Goal: Task Accomplishment & Management: Use online tool/utility

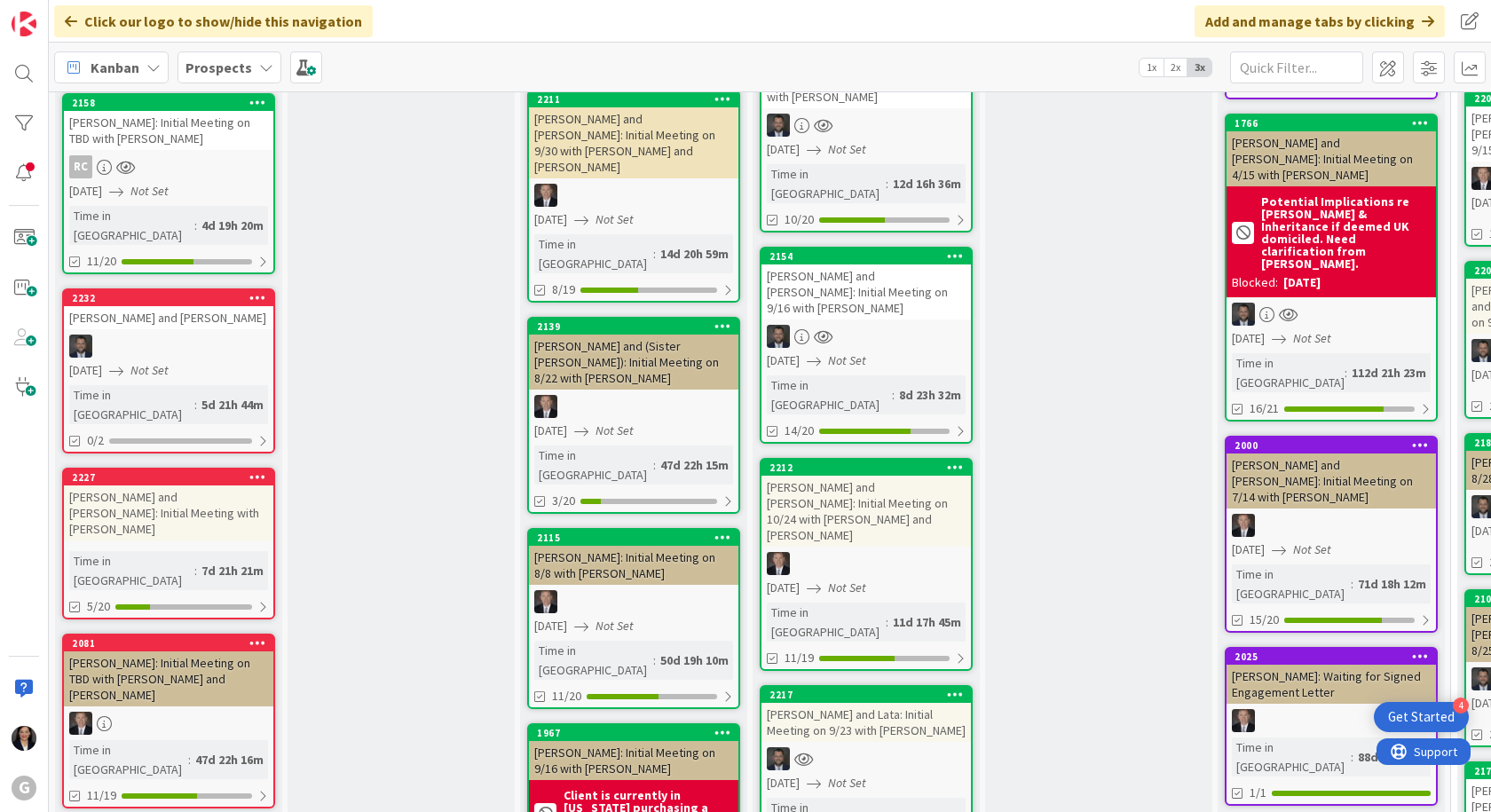
scroll to position [532, 0]
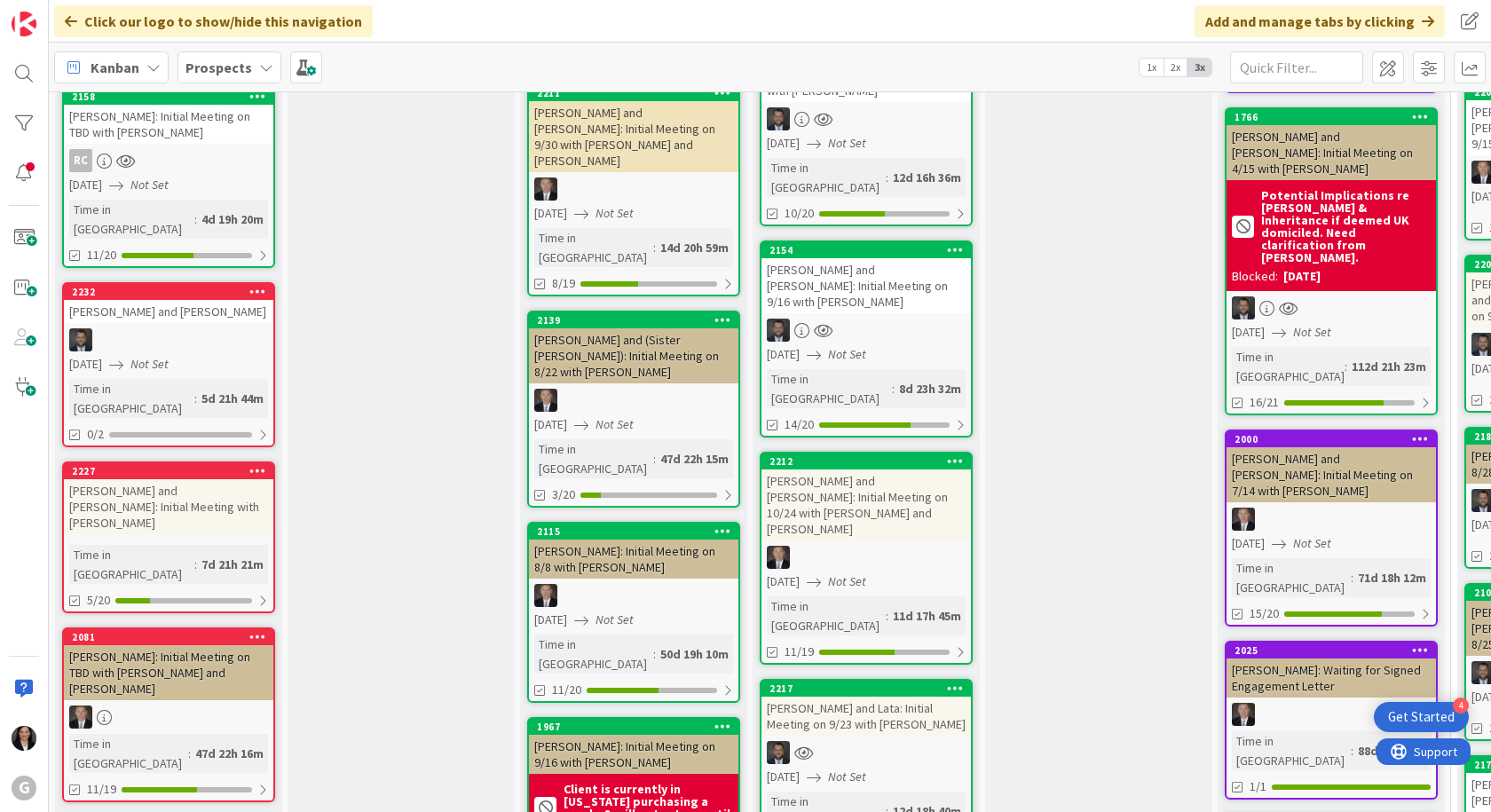
click at [878, 696] on div "[PERSON_NAME] and Lata: Initial Meeting on 9/23 with [PERSON_NAME]" at bounding box center [867, 716] width 209 height 40
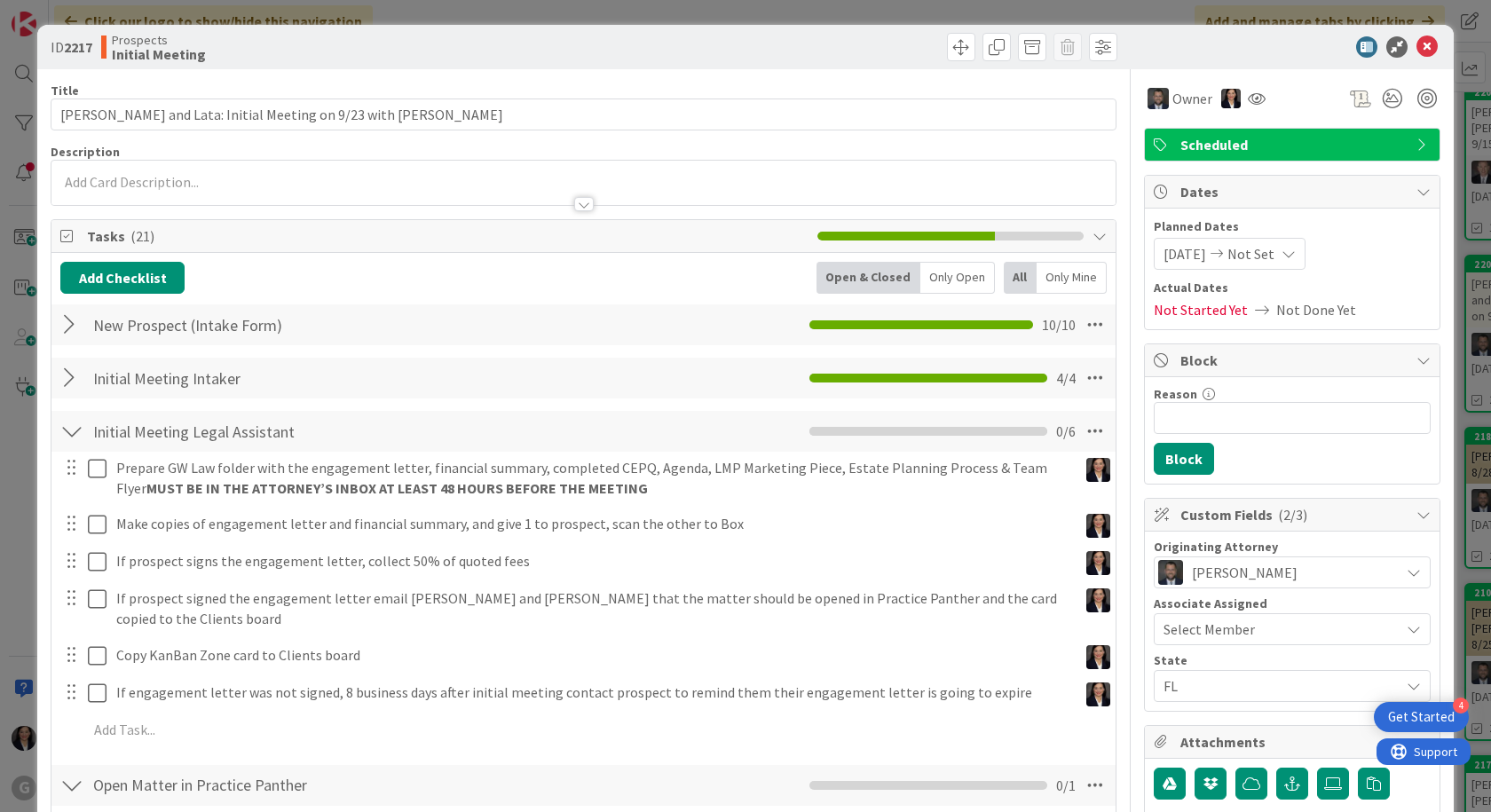
click at [170, 182] on div at bounding box center [583, 183] width 1064 height 44
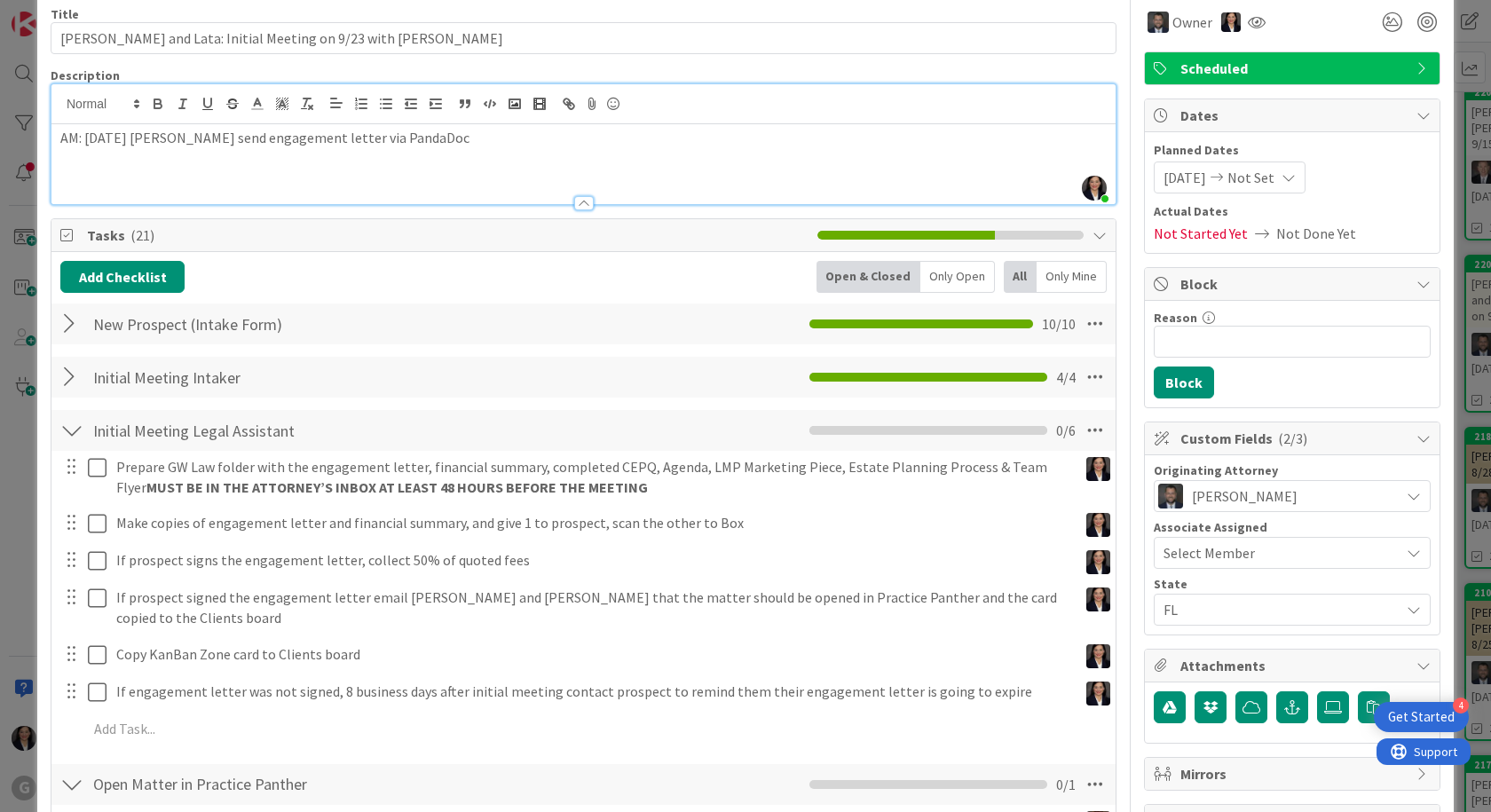
scroll to position [178, 0]
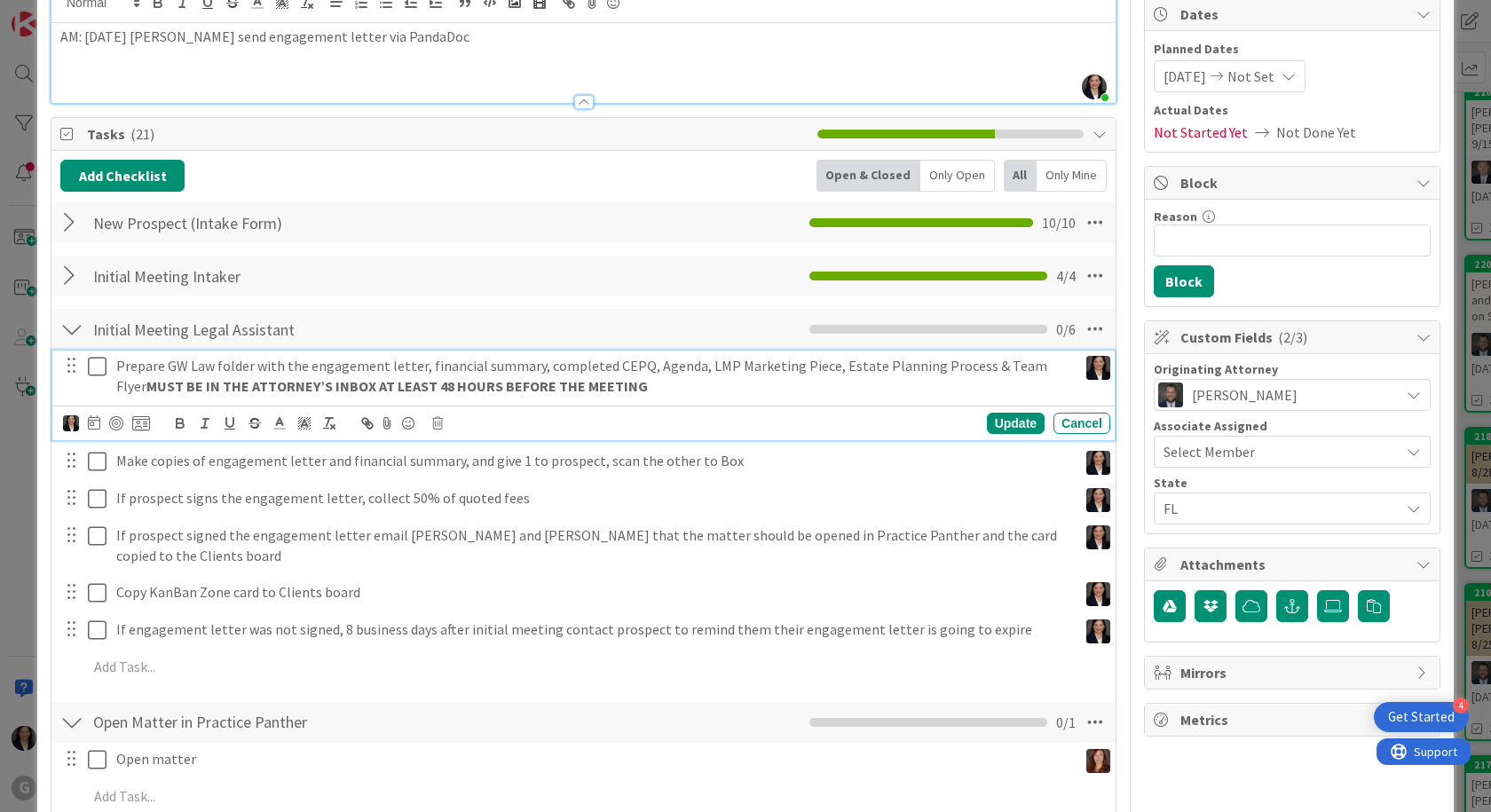
click at [99, 366] on icon at bounding box center [97, 366] width 19 height 22
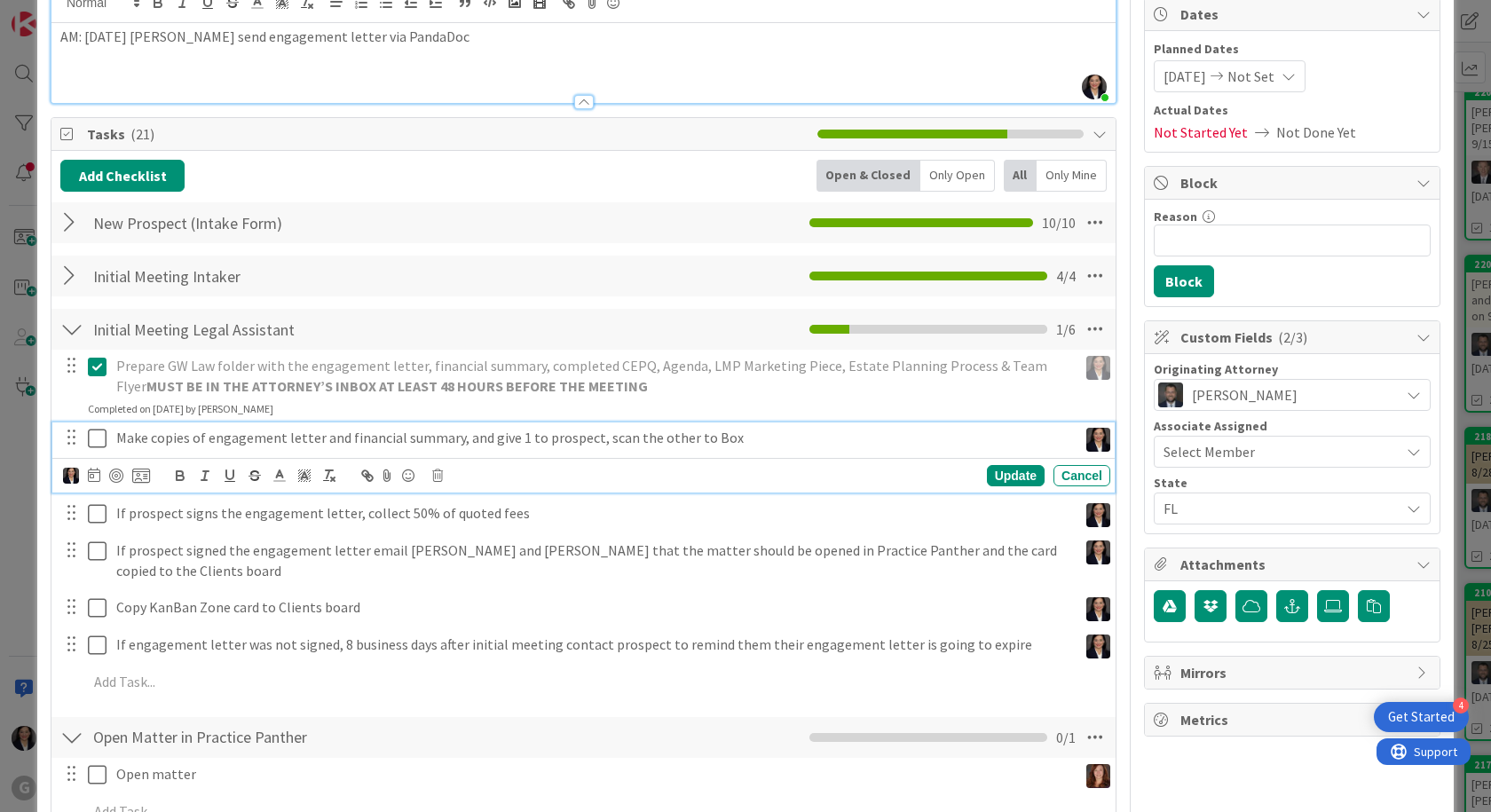
click at [93, 445] on icon at bounding box center [97, 439] width 19 height 22
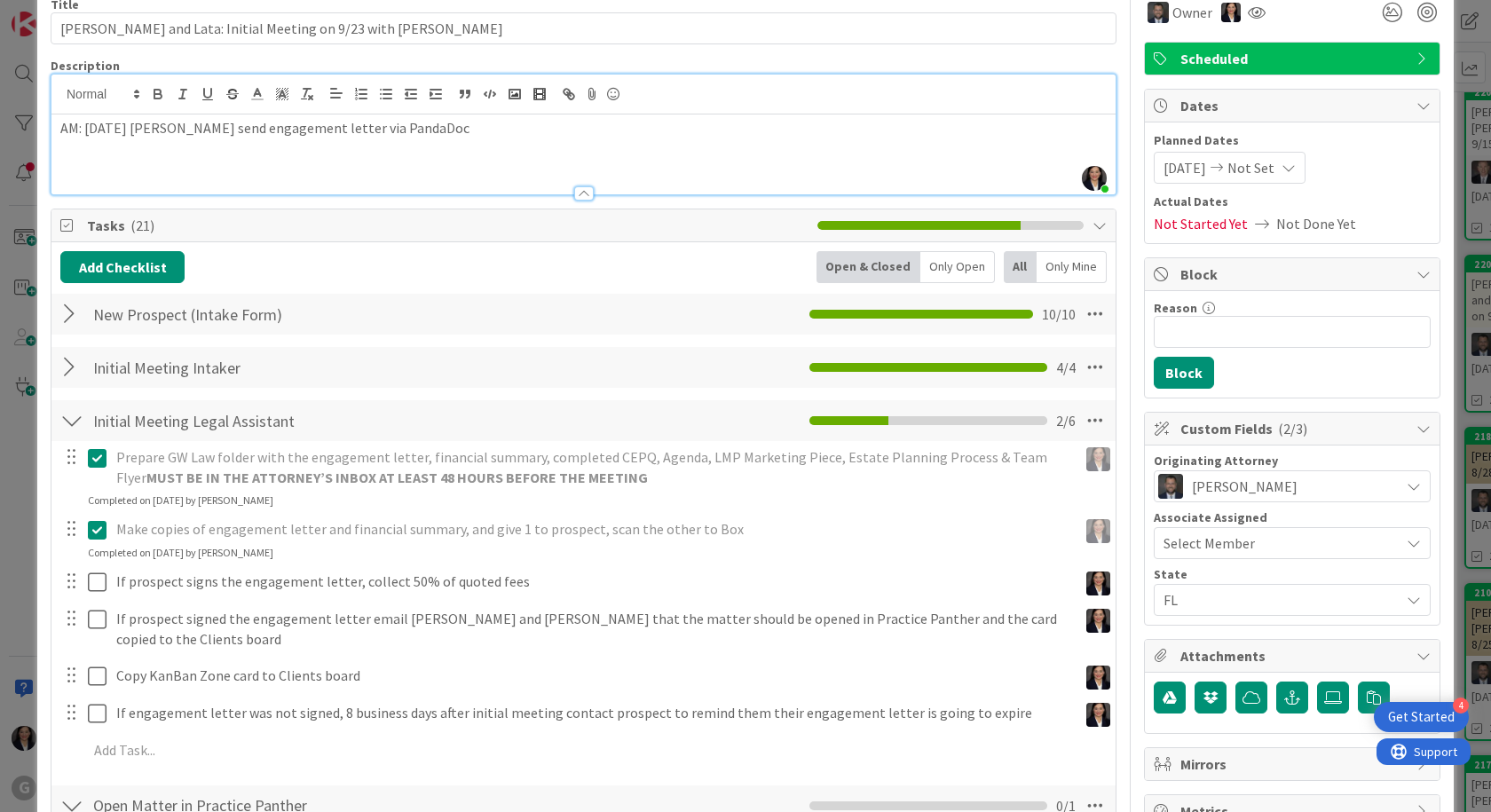
scroll to position [0, 0]
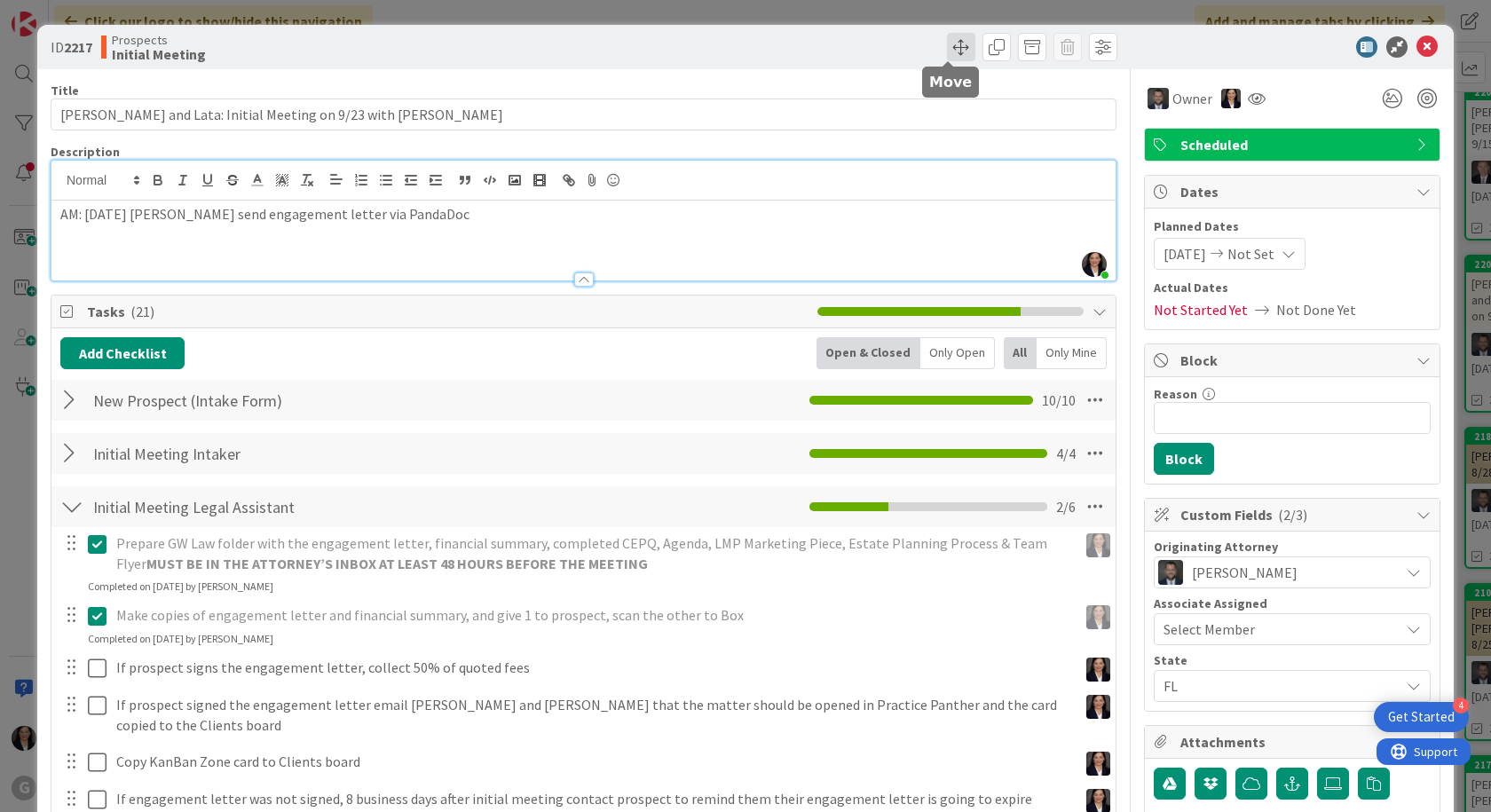
click at [947, 48] on span at bounding box center [960, 46] width 29 height 29
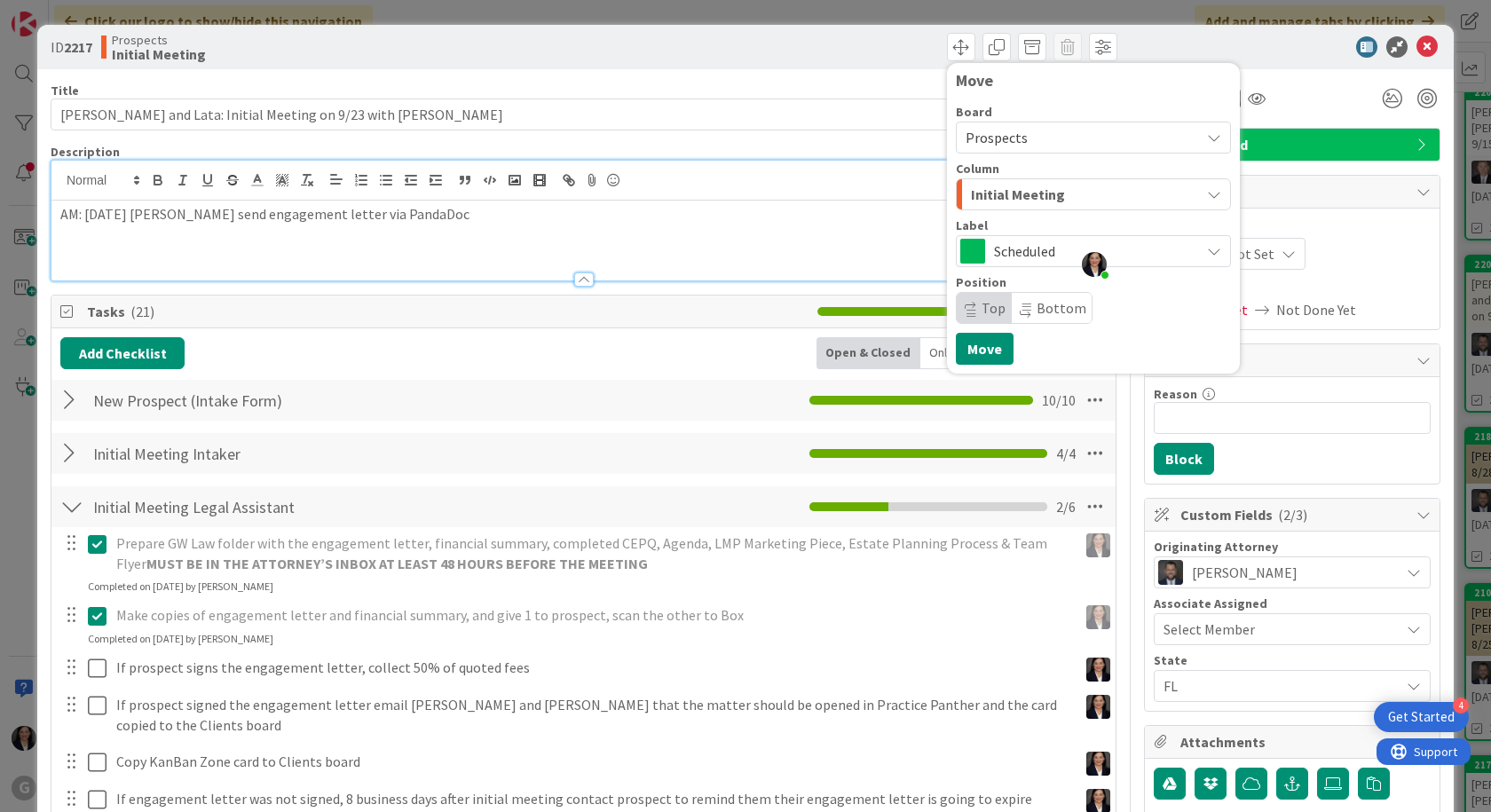
click at [972, 197] on span "Initial Meeting" at bounding box center [1018, 194] width 94 height 23
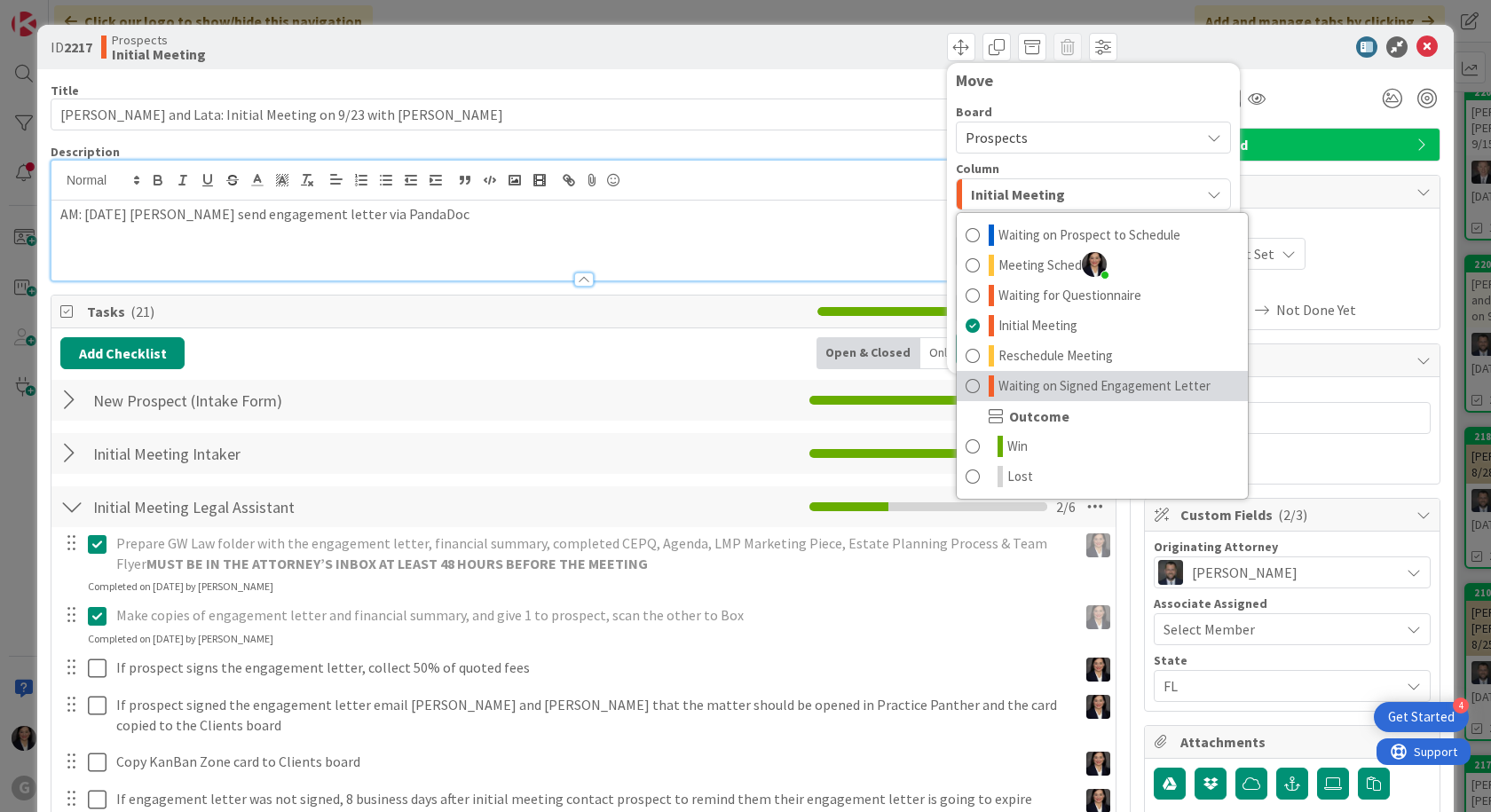
click at [998, 377] on span "Waiting on Signed Engagement Letter" at bounding box center [1104, 386] width 212 height 22
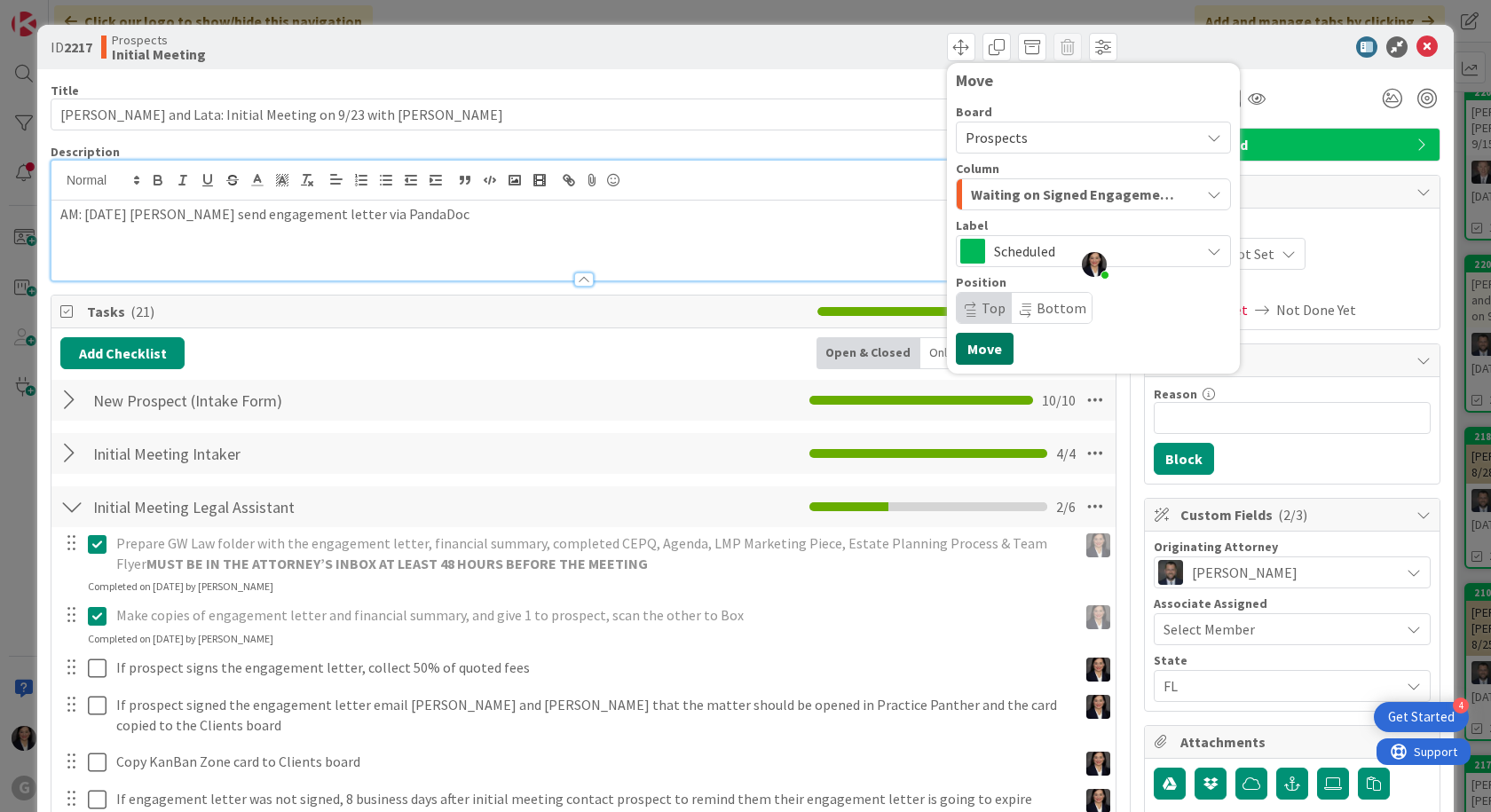
click at [985, 342] on button "Move" at bounding box center [984, 349] width 57 height 32
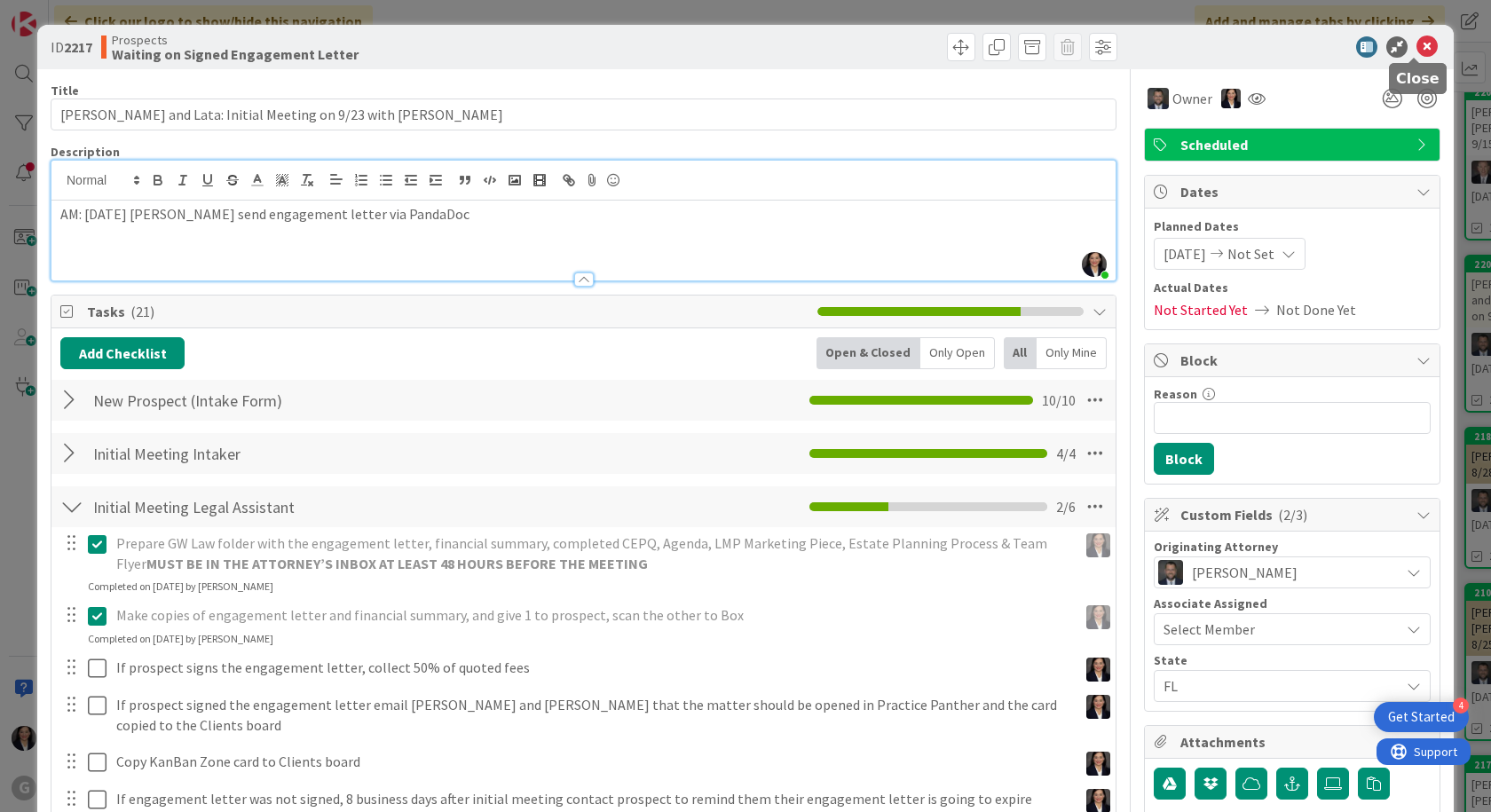
click at [1419, 46] on icon at bounding box center [1427, 47] width 22 height 22
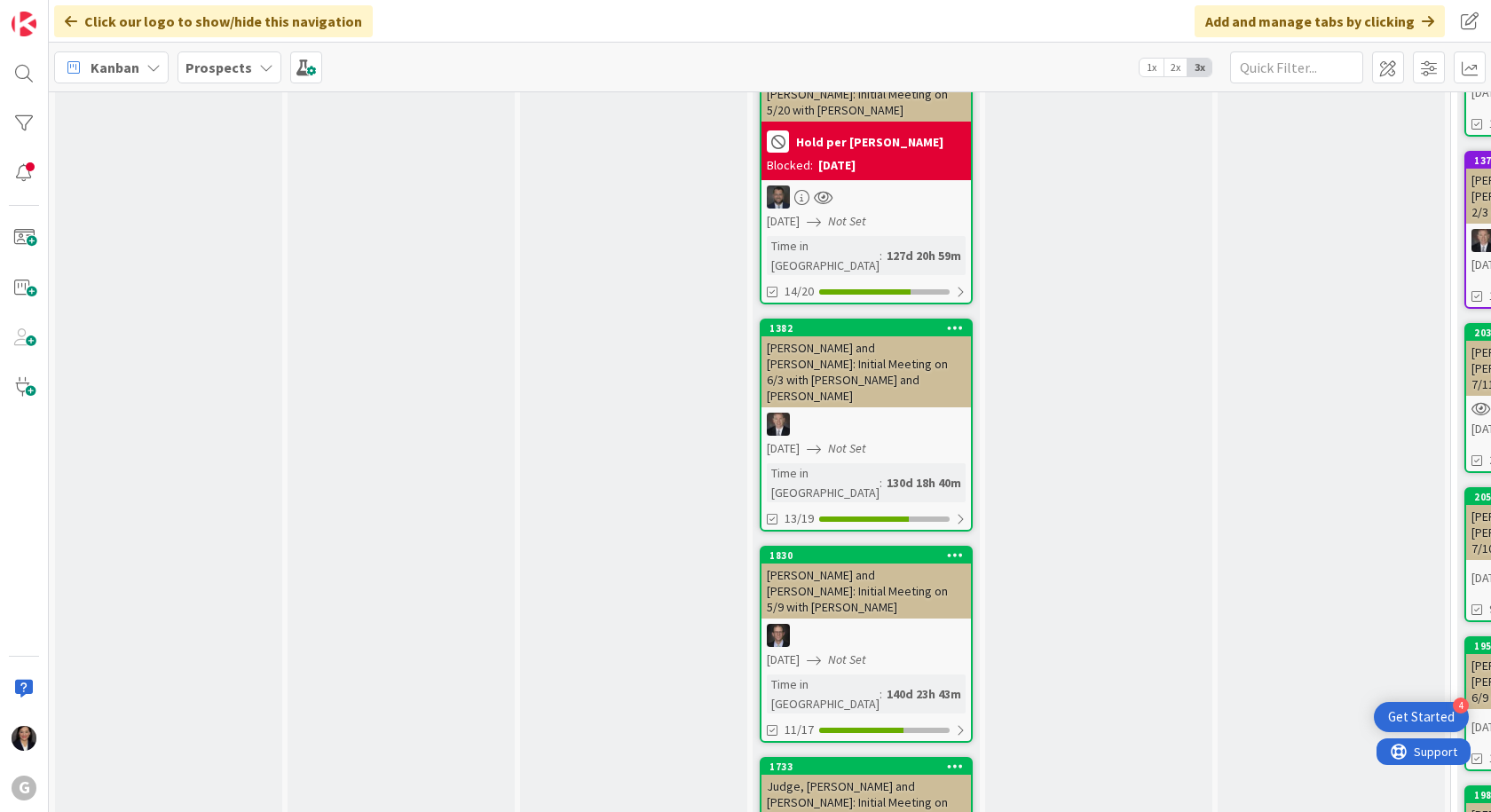
scroll to position [3637, 0]
